Goal: Transaction & Acquisition: Purchase product/service

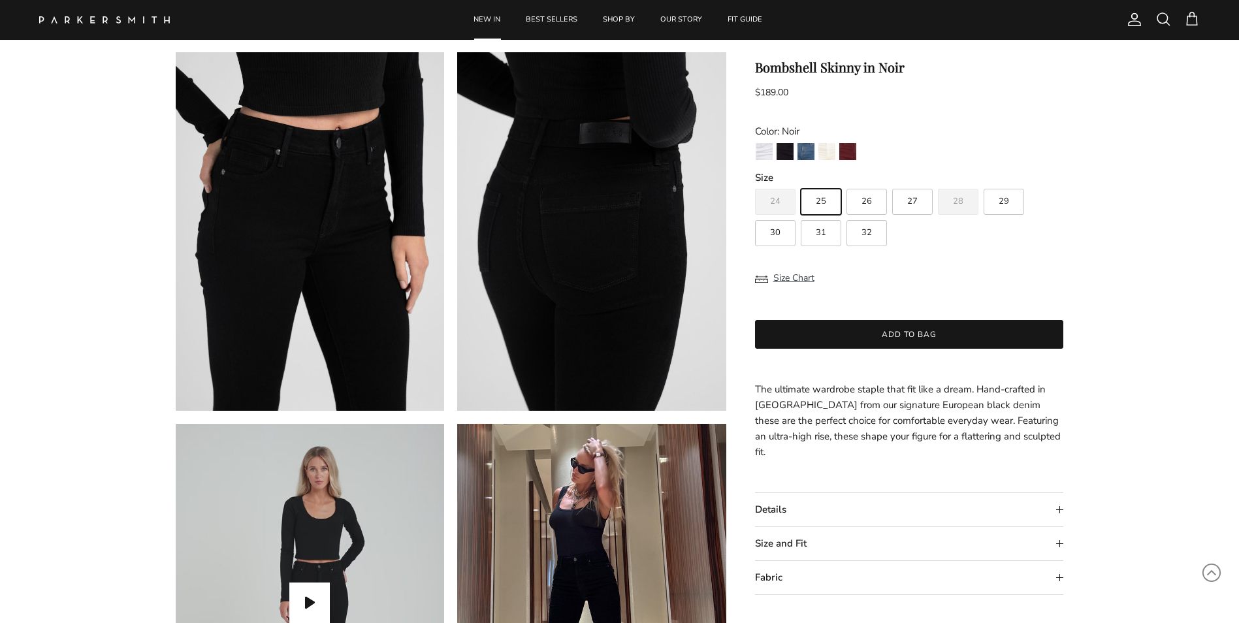
scroll to position [1045, 0]
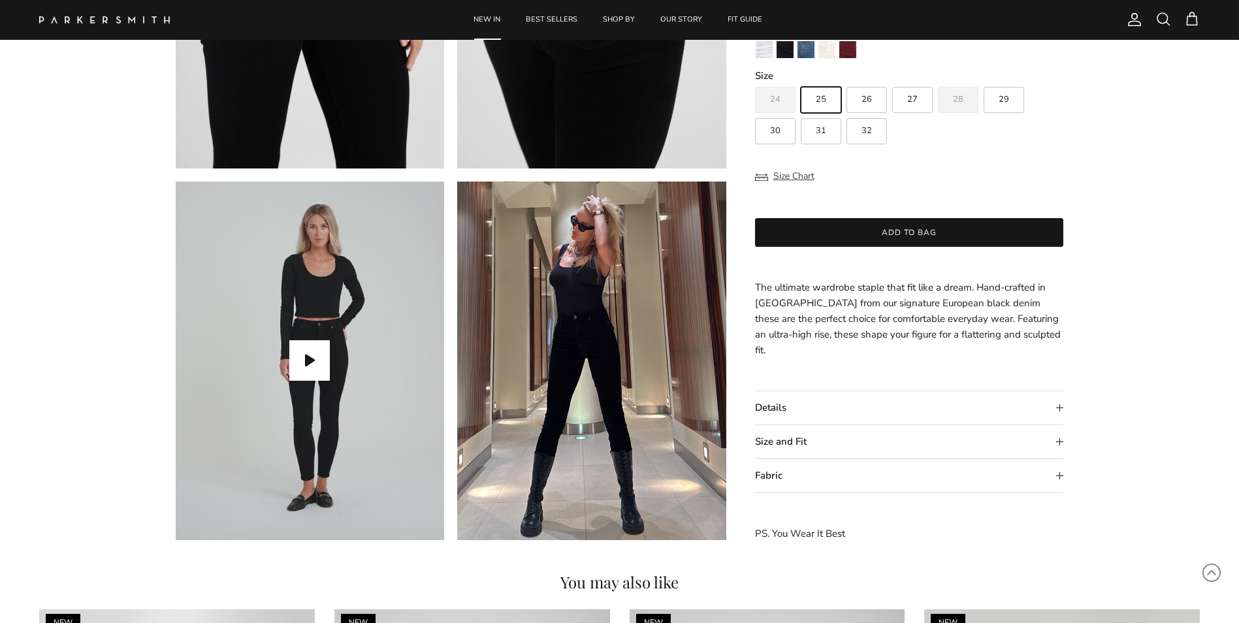
click at [806, 409] on summary "Details" at bounding box center [909, 407] width 309 height 33
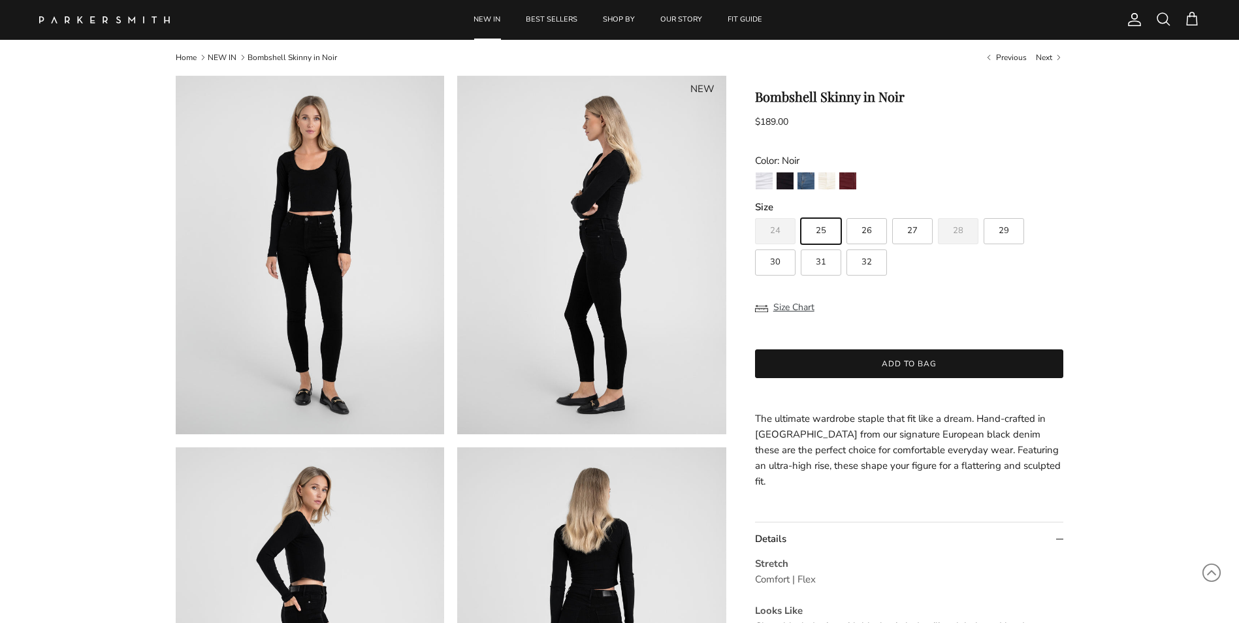
scroll to position [0, 0]
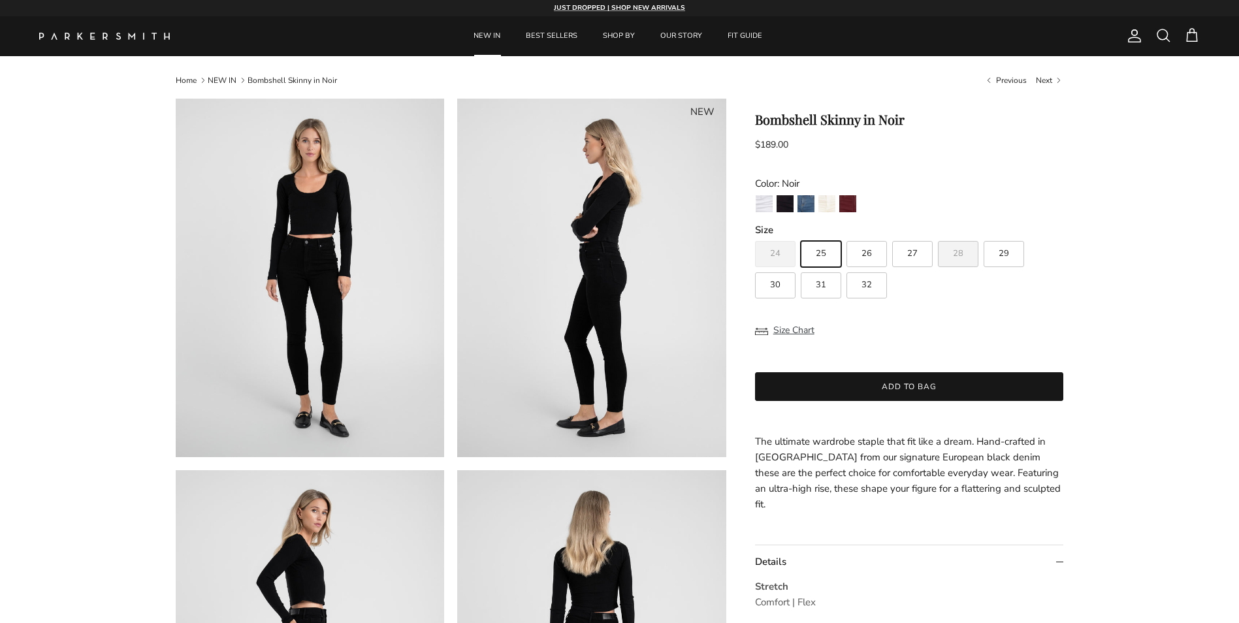
click at [975, 246] on label "28" at bounding box center [958, 254] width 41 height 26
click at [755, 236] on input "28" at bounding box center [755, 235] width 1 height 1
radio input "true"
click at [785, 333] on button "Size Chart" at bounding box center [784, 330] width 59 height 25
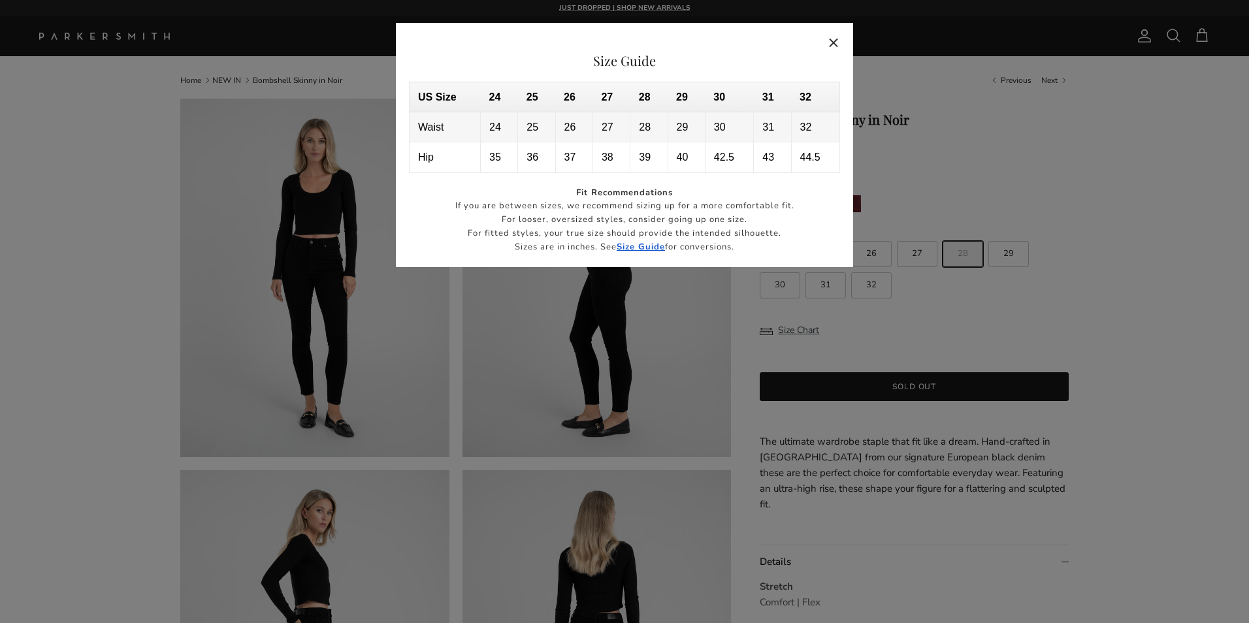
click at [836, 43] on button "Close" at bounding box center [834, 42] width 30 height 30
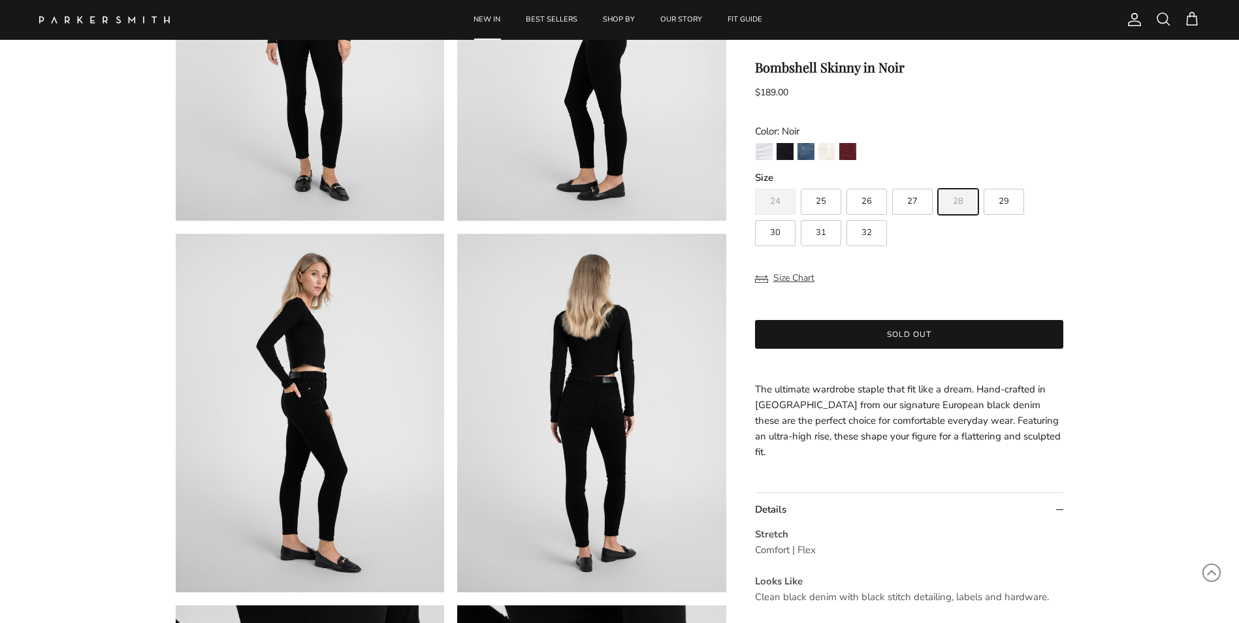
scroll to position [196, 0]
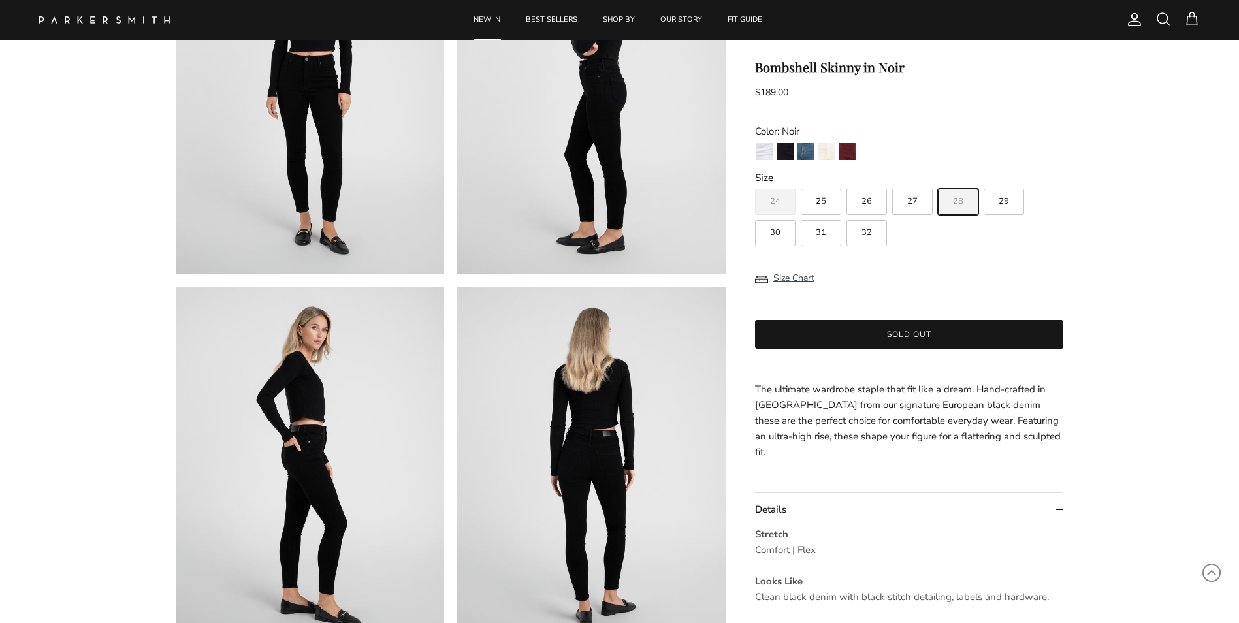
click at [986, 207] on label "29" at bounding box center [1004, 202] width 41 height 26
click at [755, 184] on input "29" at bounding box center [755, 183] width 1 height 1
radio input "true"
click at [781, 275] on button "Size Chart" at bounding box center [784, 278] width 59 height 25
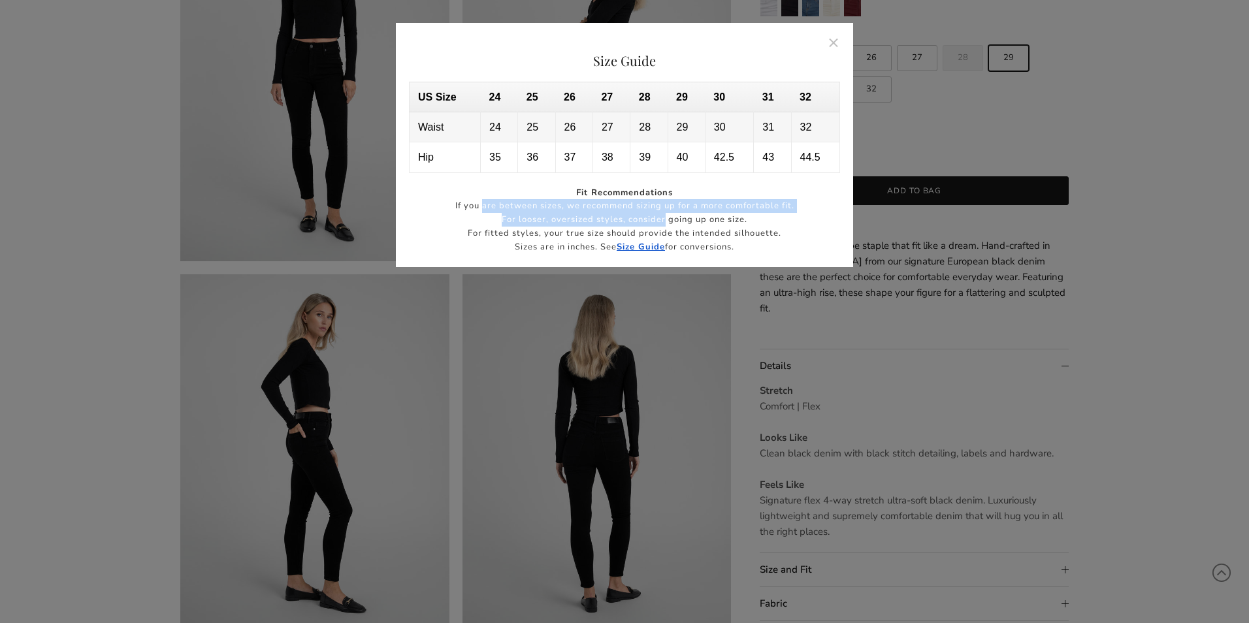
drag, startPoint x: 481, startPoint y: 210, endPoint x: 666, endPoint y: 218, distance: 185.0
click at [666, 218] on div "Fit Recommendations If you are between sizes, we recommend sizing up for a more…" at bounding box center [624, 220] width 431 height 68
drag, startPoint x: 666, startPoint y: 218, endPoint x: 794, endPoint y: 218, distance: 128.7
click at [794, 218] on p "For looser, oversized styles, consider going up one size." at bounding box center [624, 220] width 431 height 14
click at [828, 38] on button "Close" at bounding box center [834, 42] width 30 height 30
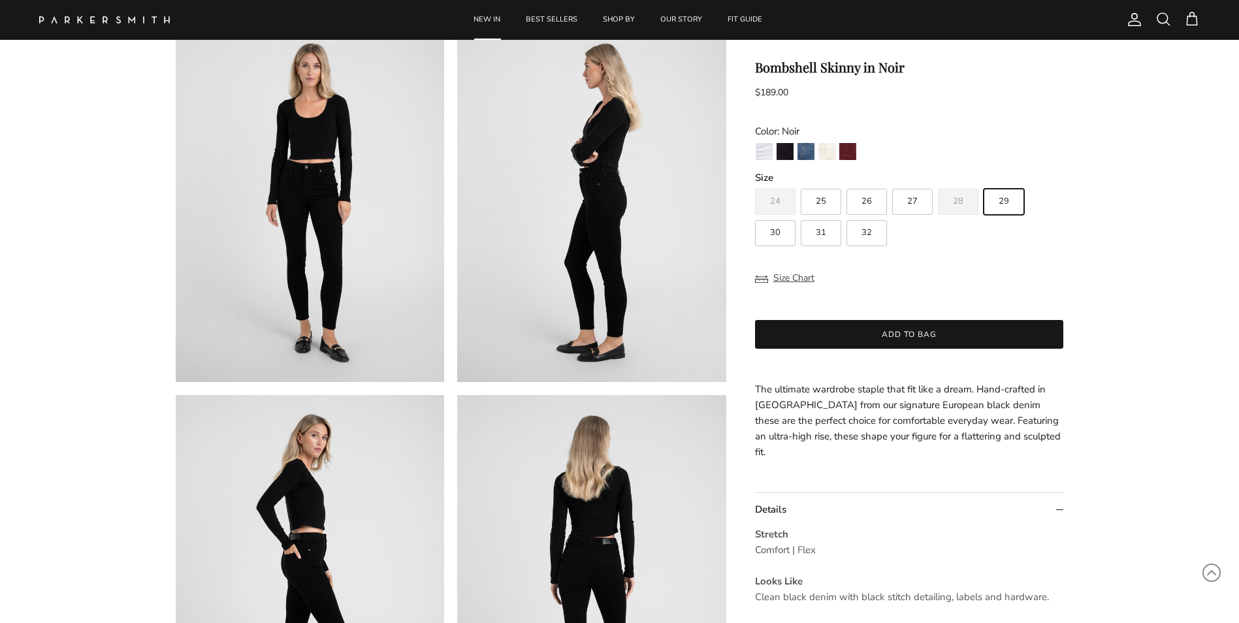
scroll to position [65, 0]
